Goal: Information Seeking & Learning: Understand process/instructions

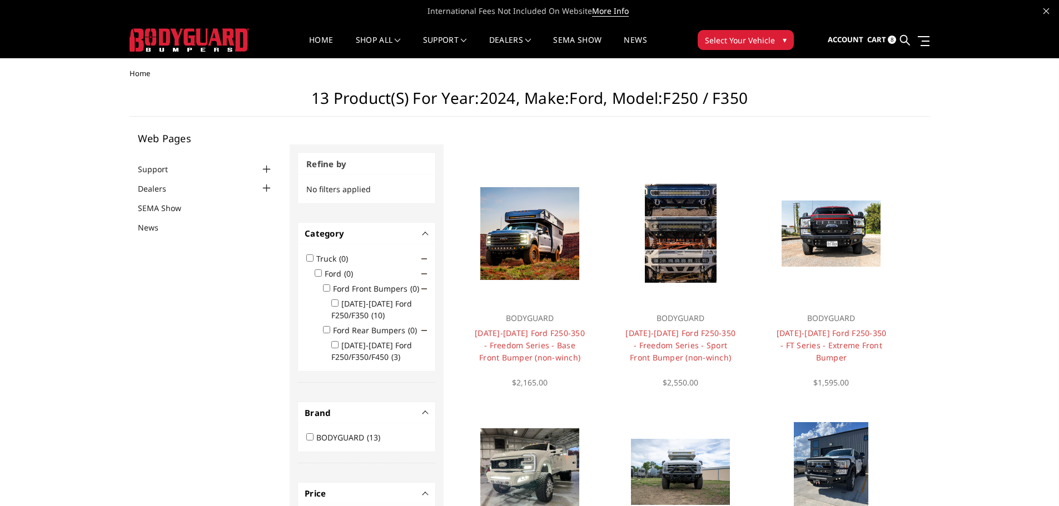
click at [200, 39] on img at bounding box center [188, 39] width 119 height 23
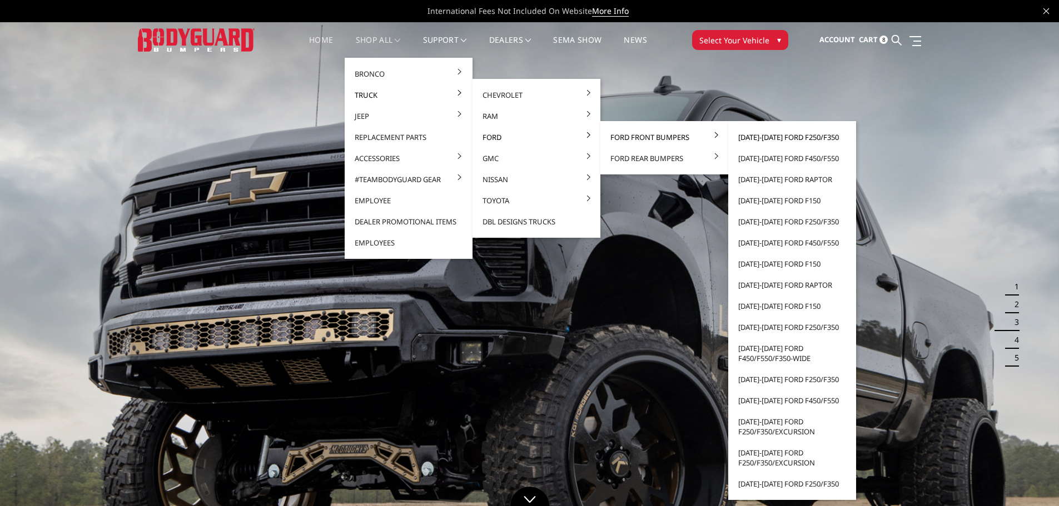
click at [761, 137] on link "[DATE]-[DATE] Ford F250/F350" at bounding box center [791, 137] width 119 height 21
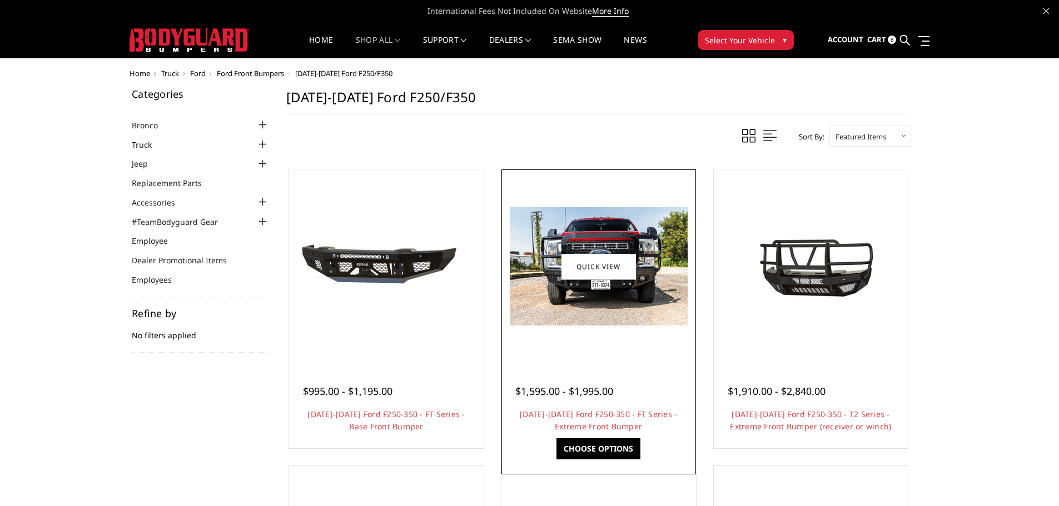
click at [613, 306] on img at bounding box center [599, 266] width 178 height 118
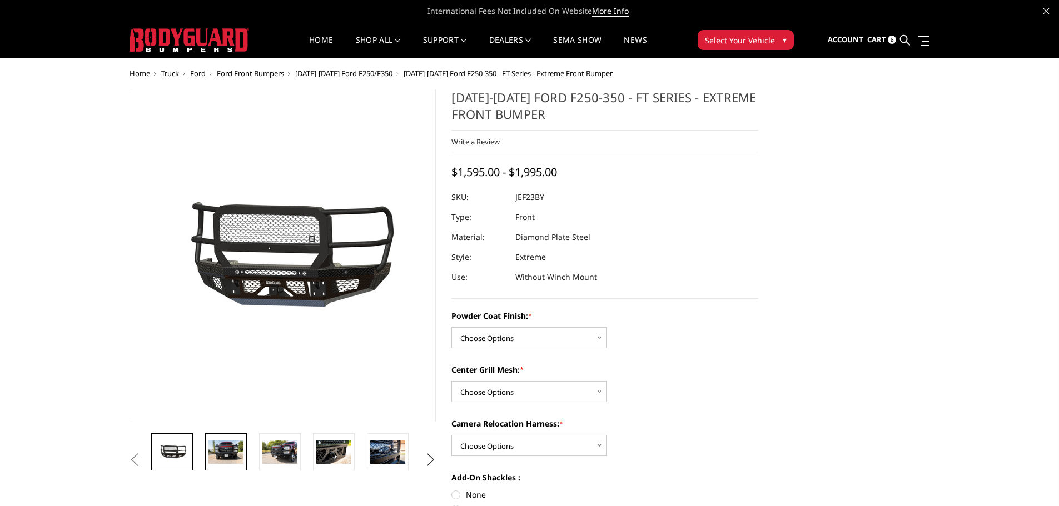
click at [225, 452] on img at bounding box center [225, 451] width 35 height 23
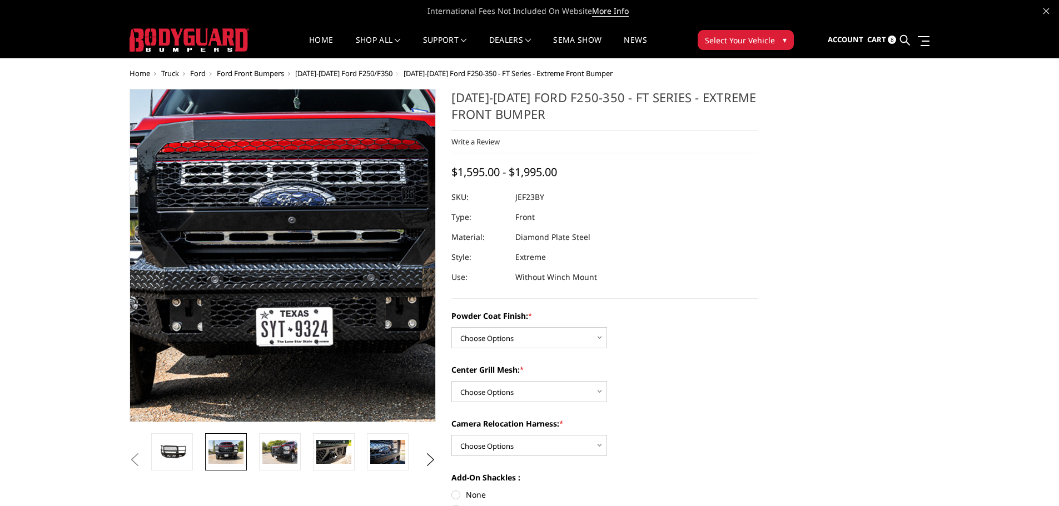
click at [280, 261] on img at bounding box center [286, 254] width 711 height 475
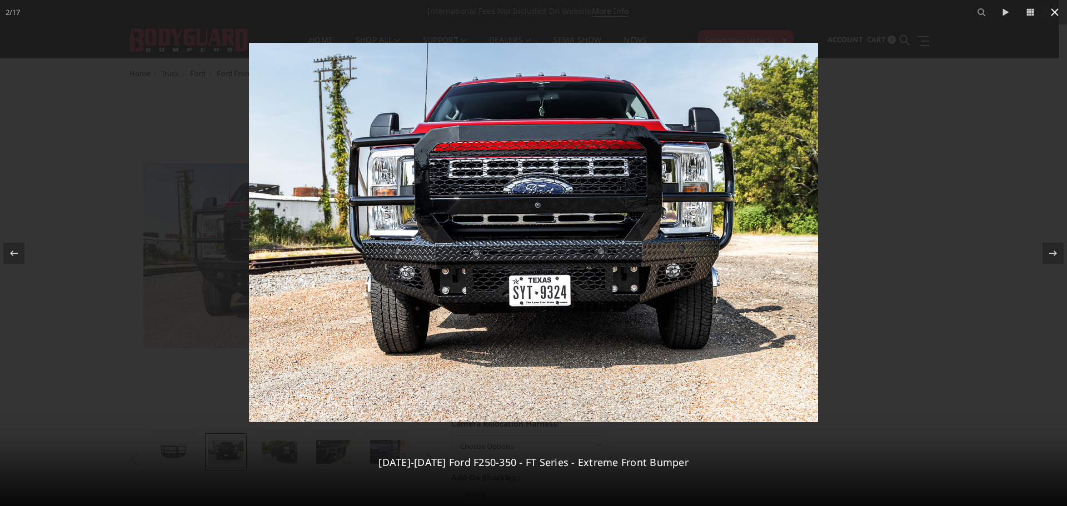
click at [1056, 12] on icon at bounding box center [1055, 12] width 8 height 8
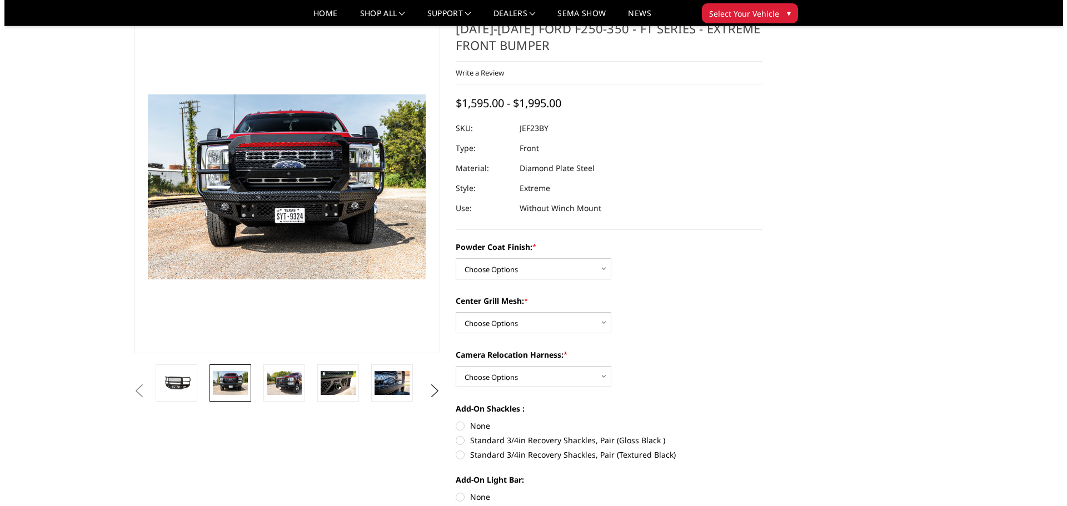
scroll to position [56, 0]
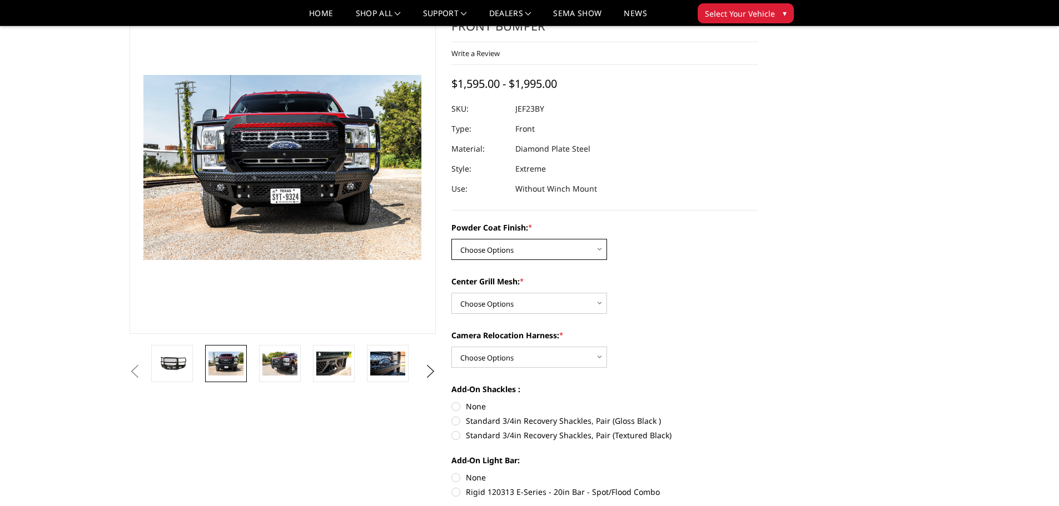
click at [551, 253] on select "Choose Options Bare Metal Gloss Black Powder Coat Textured Black Powder Coat" at bounding box center [529, 249] width 156 height 21
click at [654, 257] on div "Powder Coat Finish: * Choose Options Bare Metal Gloss Black Powder Coat Texture…" at bounding box center [604, 241] width 307 height 38
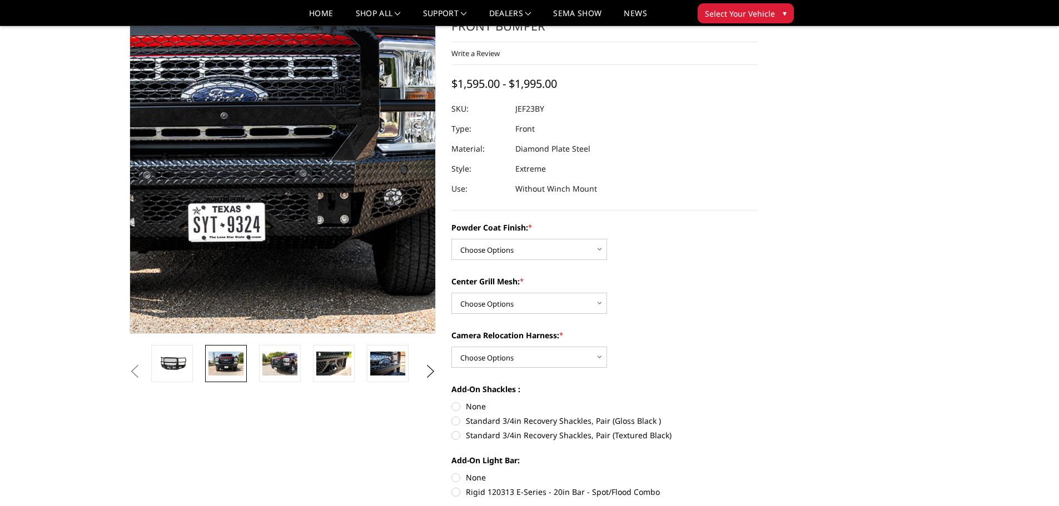
click at [332, 210] on img at bounding box center [218, 149] width 711 height 475
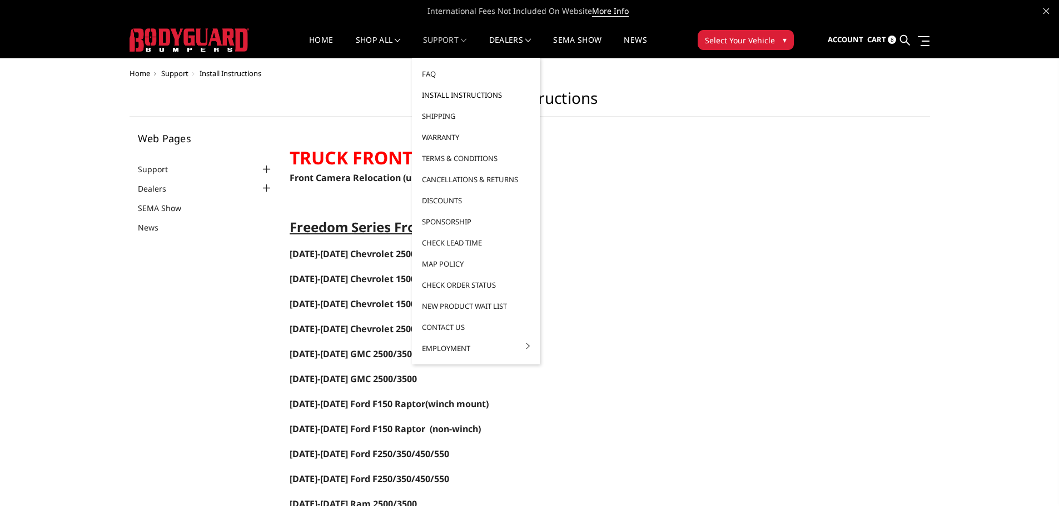
click at [452, 97] on link "Install Instructions" at bounding box center [475, 94] width 119 height 21
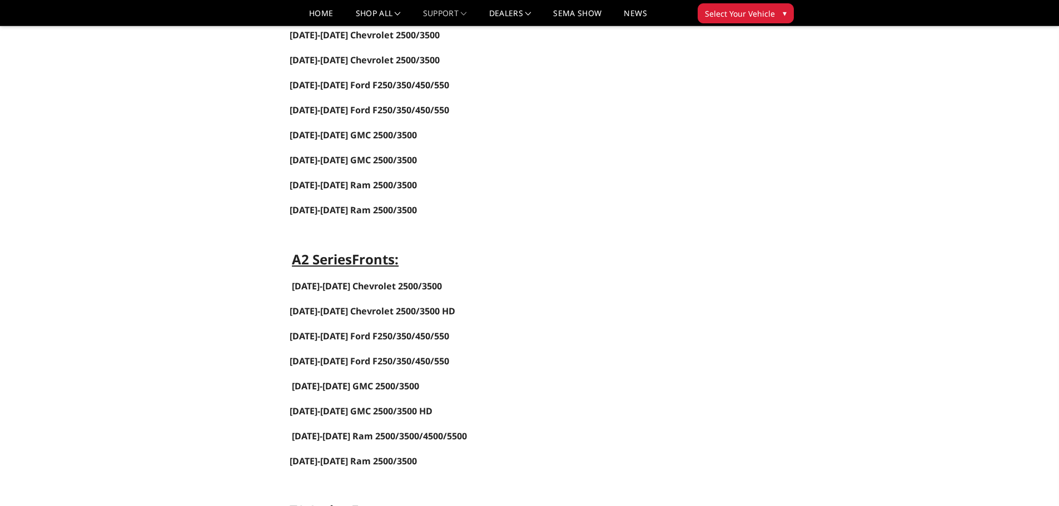
scroll to position [500, 0]
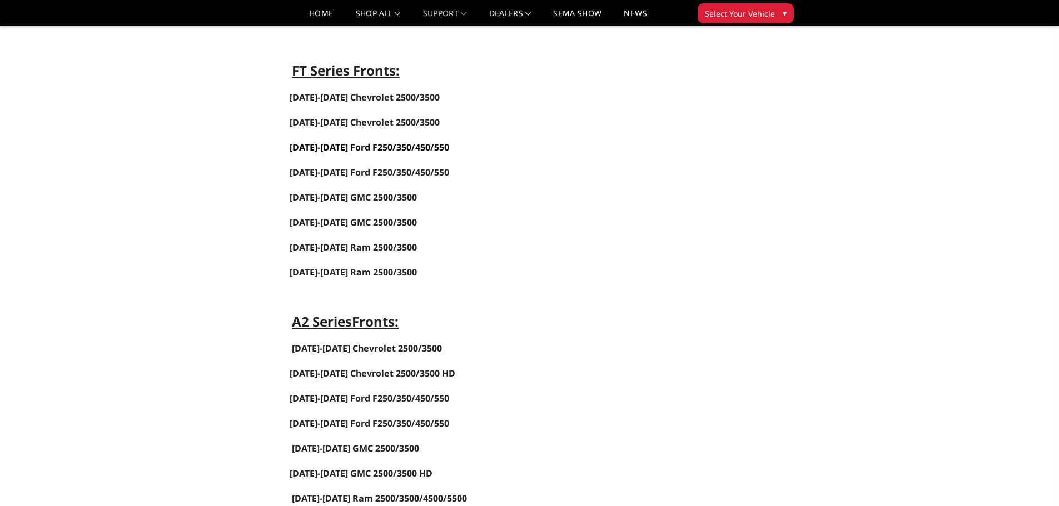
click at [354, 147] on span "2023-2025 Ford F250/350/450/550" at bounding box center [369, 147] width 159 height 12
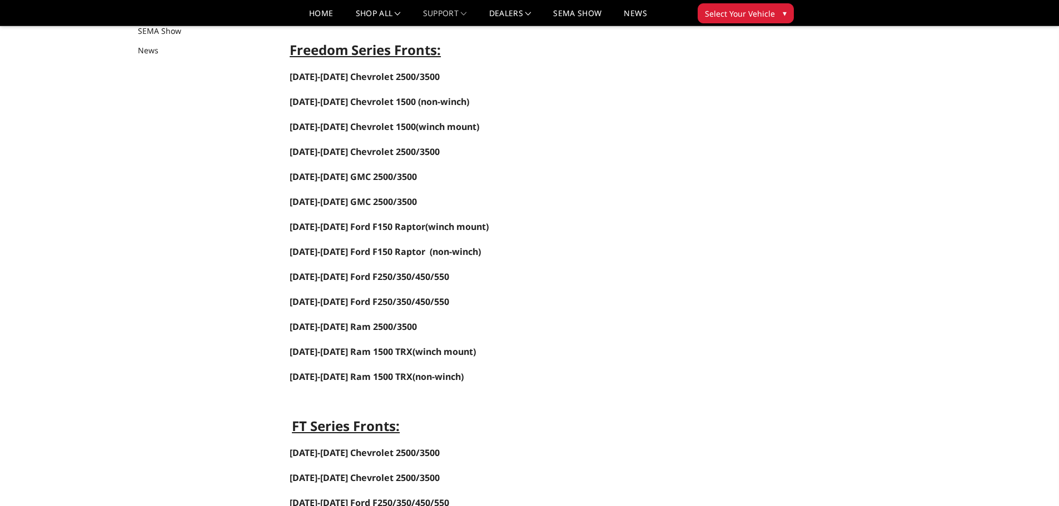
scroll to position [0, 0]
